Goal: Task Accomplishment & Management: Manage account settings

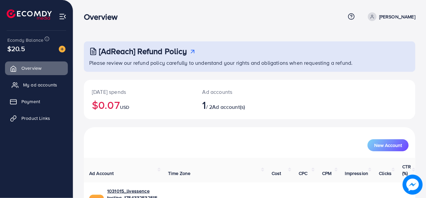
click at [55, 83] on span "My ad accounts" at bounding box center [40, 84] width 34 height 7
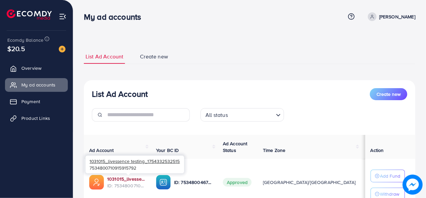
click at [126, 178] on link "1031015_livessence testing_1754332532515" at bounding box center [126, 179] width 38 height 7
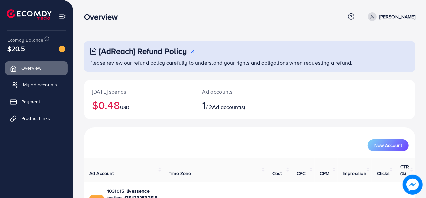
click at [52, 82] on span "My ad accounts" at bounding box center [40, 84] width 34 height 7
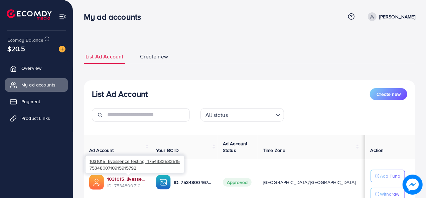
click at [131, 178] on link "1031015_livessence testing_1754332532515" at bounding box center [126, 179] width 38 height 7
